Goal: Entertainment & Leisure: Consume media (video, audio)

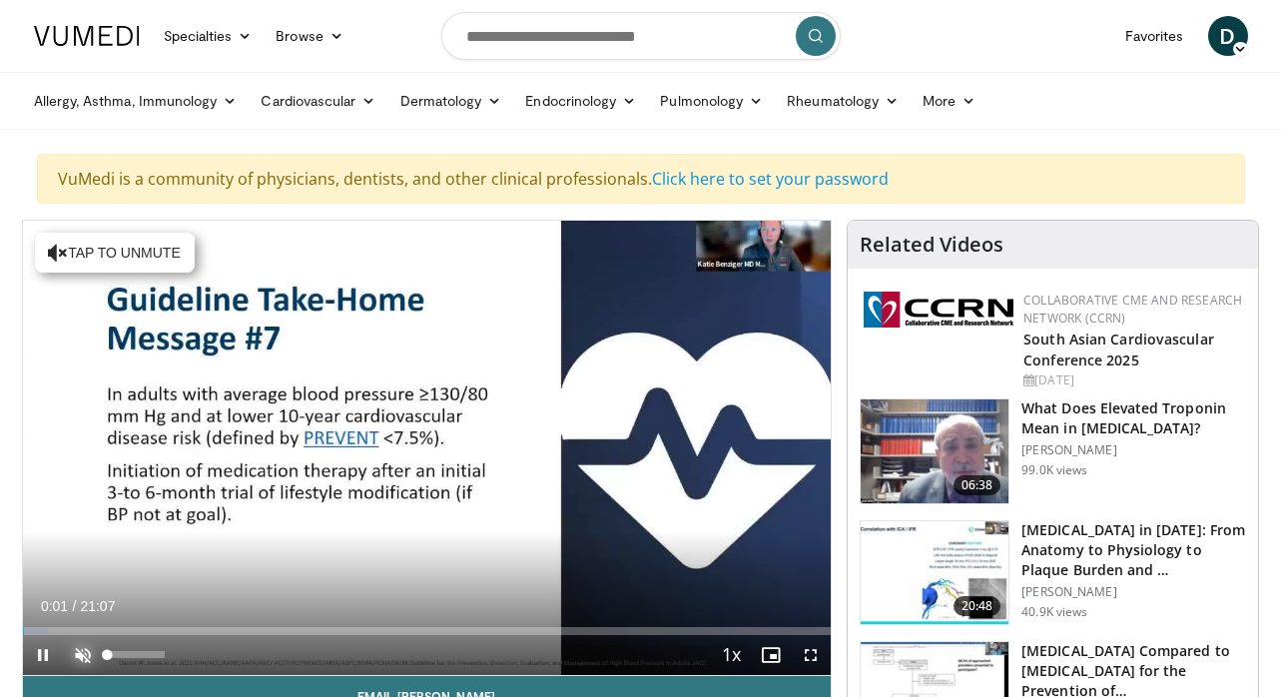
click at [81, 646] on span "Video Player" at bounding box center [83, 655] width 40 height 40
click at [803, 646] on span "Video Player" at bounding box center [811, 655] width 40 height 40
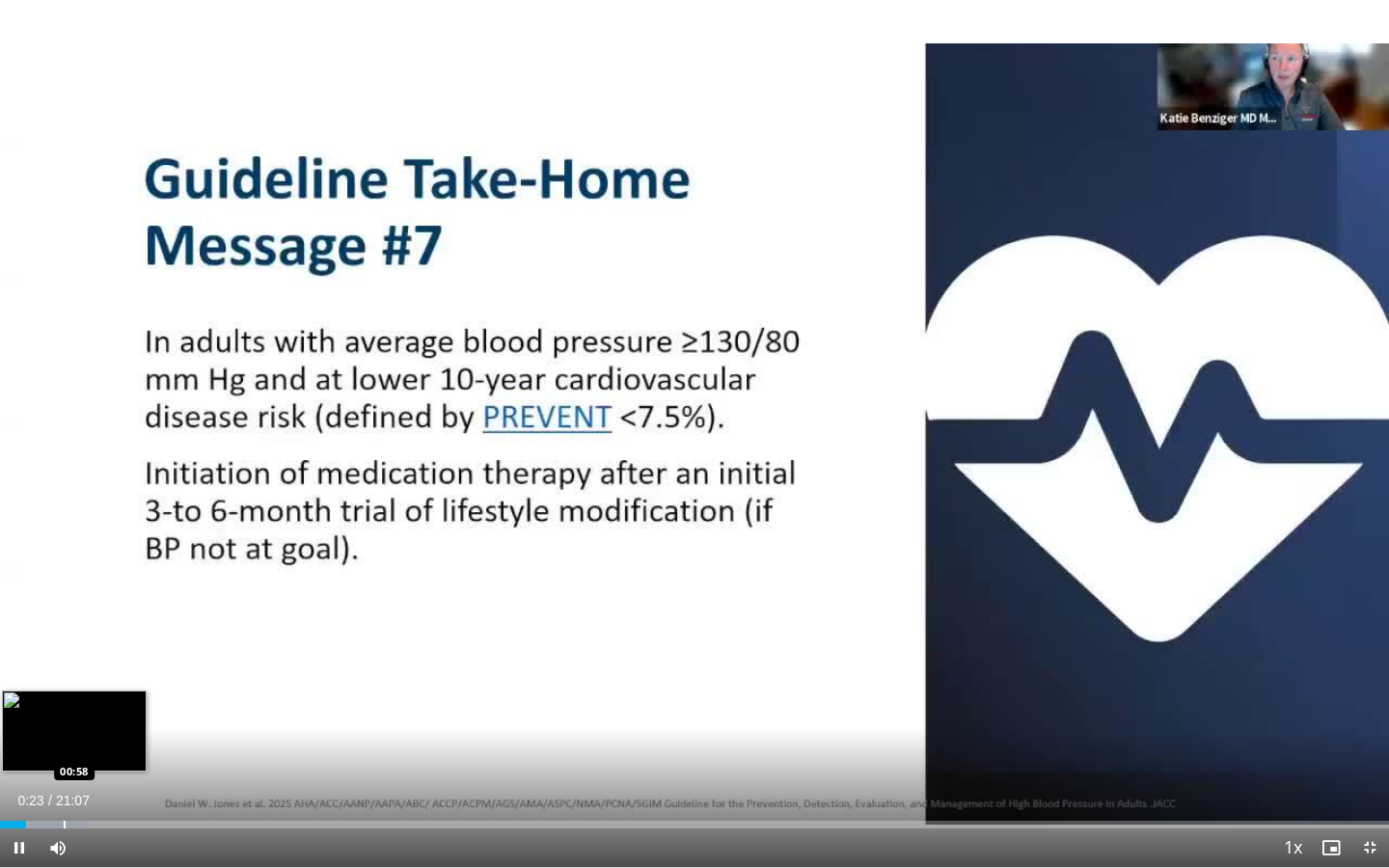
click at [64, 673] on div "Loaded : 6.26% 00:24 00:58" at bounding box center [694, 825] width 1389 height 8
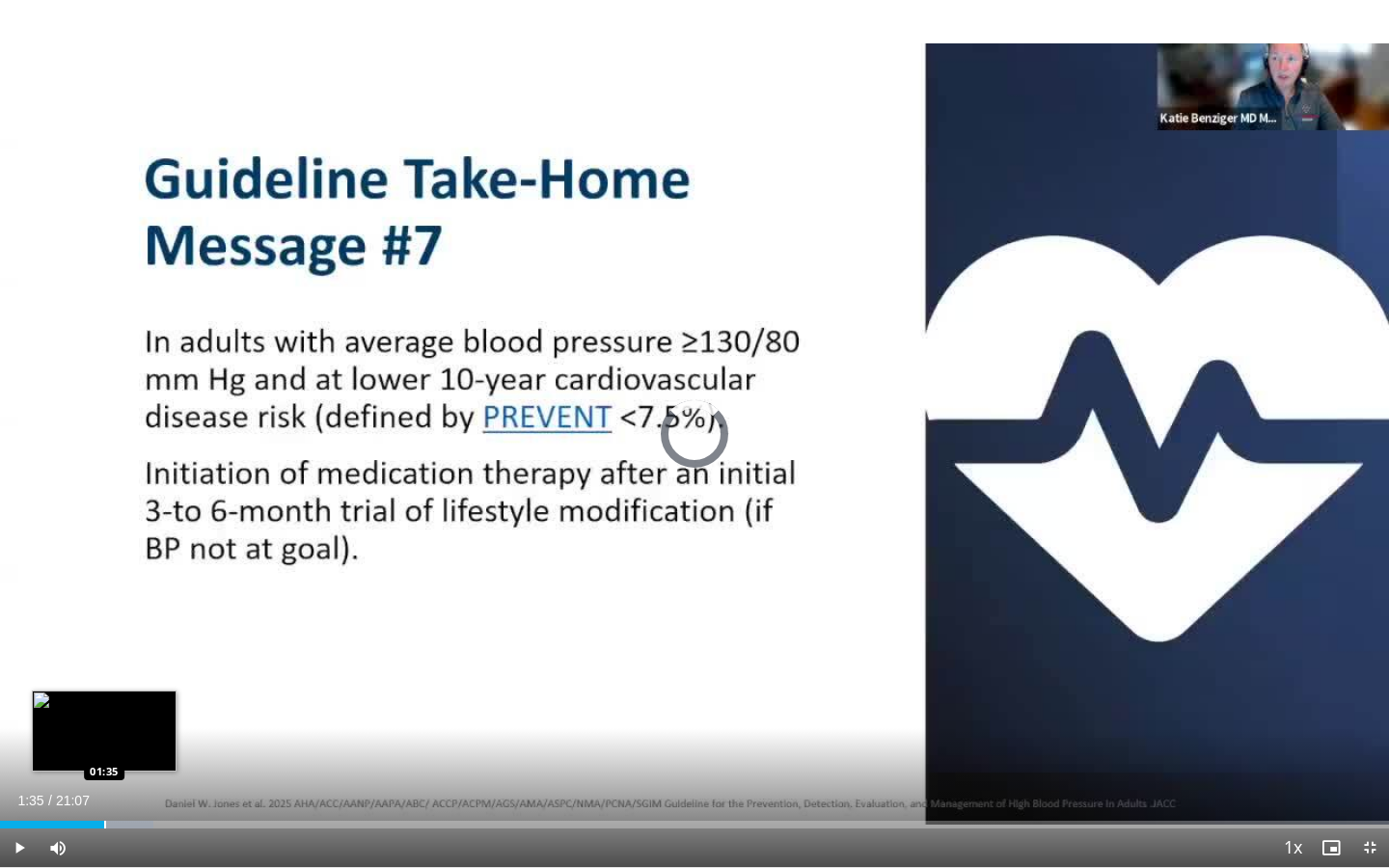
click at [104, 673] on div "Loaded : 11.05% 01:19 01:35" at bounding box center [694, 819] width 1389 height 18
click at [130, 673] on div "Progress Bar" at bounding box center [130, 825] width 2 height 8
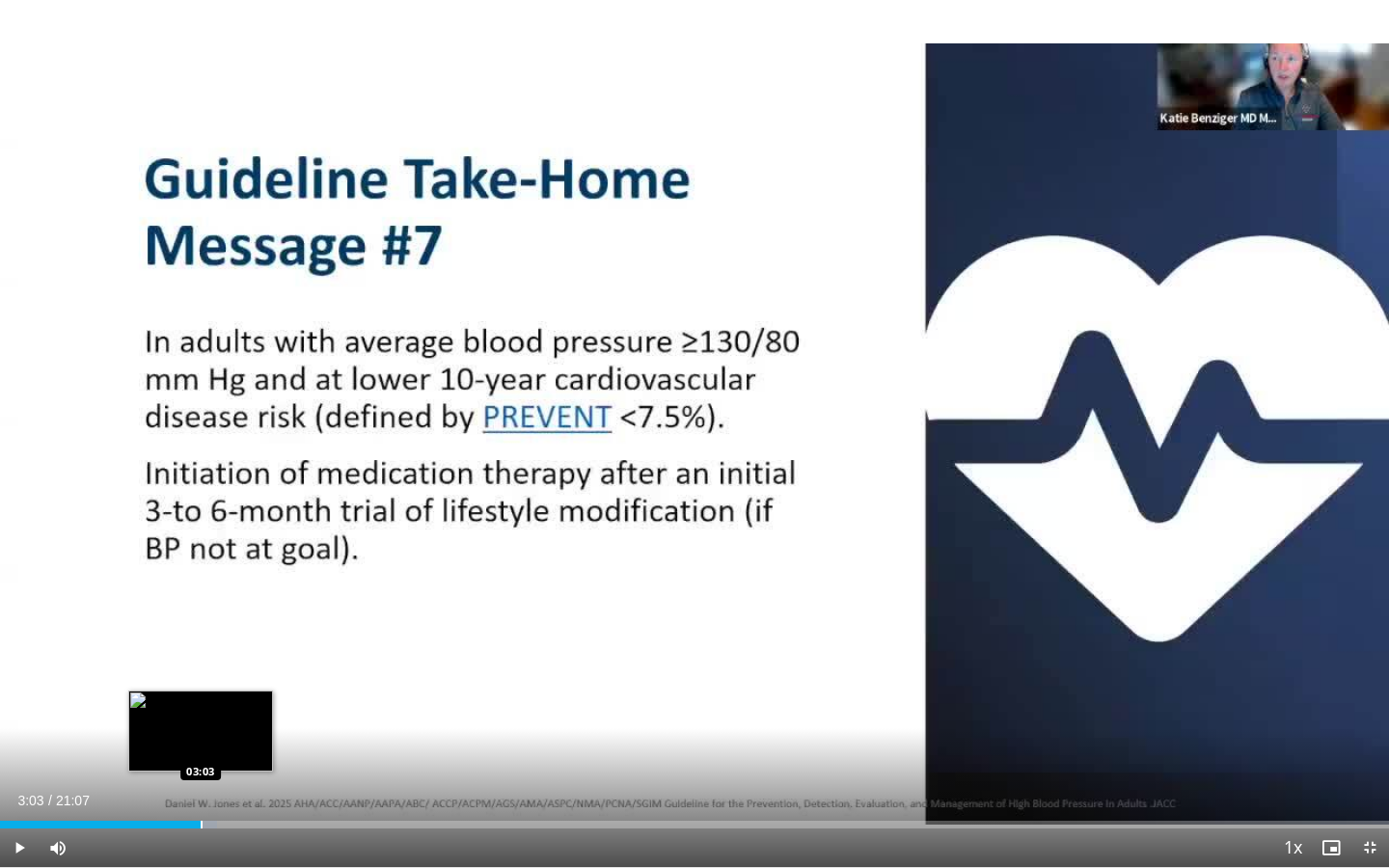
click at [201, 673] on div "Progress Bar" at bounding box center [202, 825] width 2 height 8
